Goal: Information Seeking & Learning: Learn about a topic

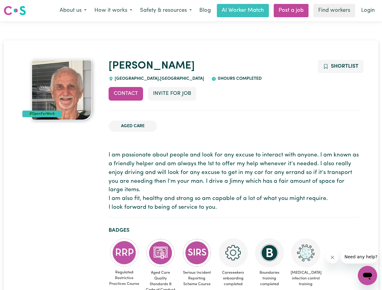
click at [73, 11] on button "About us" at bounding box center [73, 10] width 35 height 13
click at [113, 11] on button "How it works" at bounding box center [113, 10] width 46 height 13
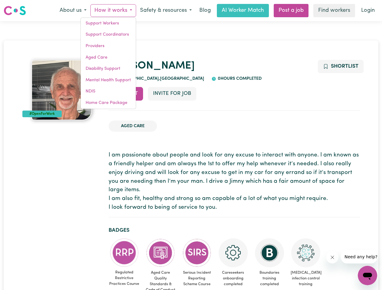
click at [165, 11] on button "Safety & resources" at bounding box center [166, 10] width 60 height 13
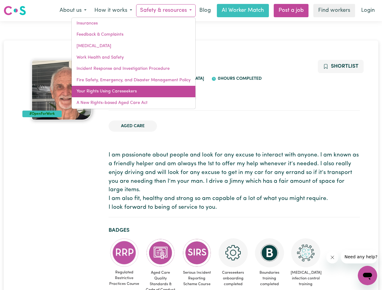
click at [126, 94] on link "Your Rights Using Careseekers" at bounding box center [134, 91] width 124 height 11
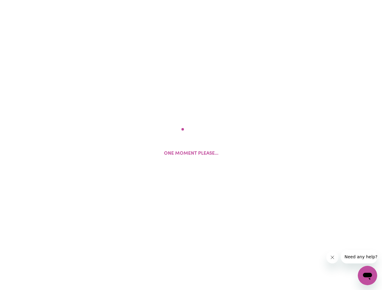
click at [172, 0] on html "One moment please..." at bounding box center [191, 0] width 382 height 0
click at [340, 0] on html at bounding box center [191, 0] width 382 height 0
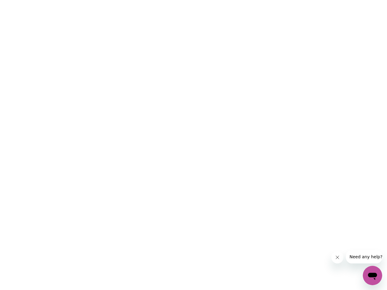
click at [124, 0] on html at bounding box center [193, 0] width 387 height 0
click at [160, 0] on html at bounding box center [193, 0] width 387 height 0
